Goal: Check status: Check status

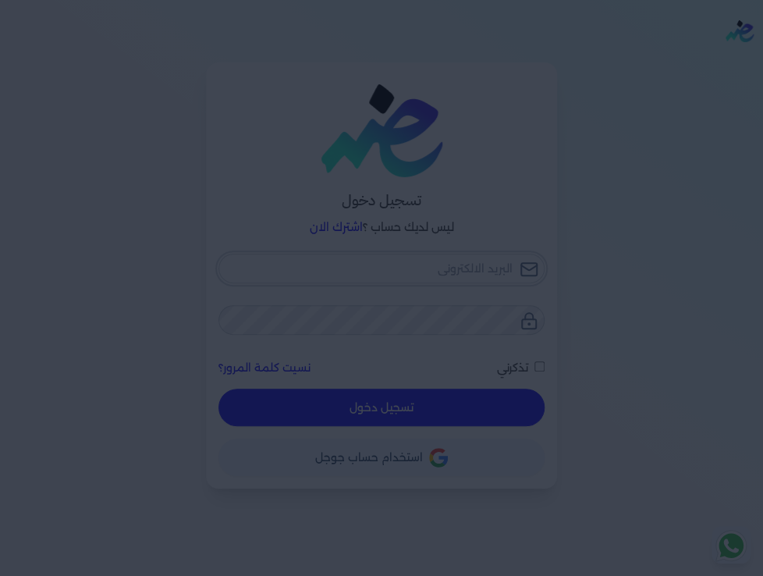
type input "[EMAIL_ADDRESS][DOMAIN_NAME]"
checkbox input "false"
click at [608, 305] on div at bounding box center [381, 288] width 763 height 576
